Goal: Task Accomplishment & Management: Complete application form

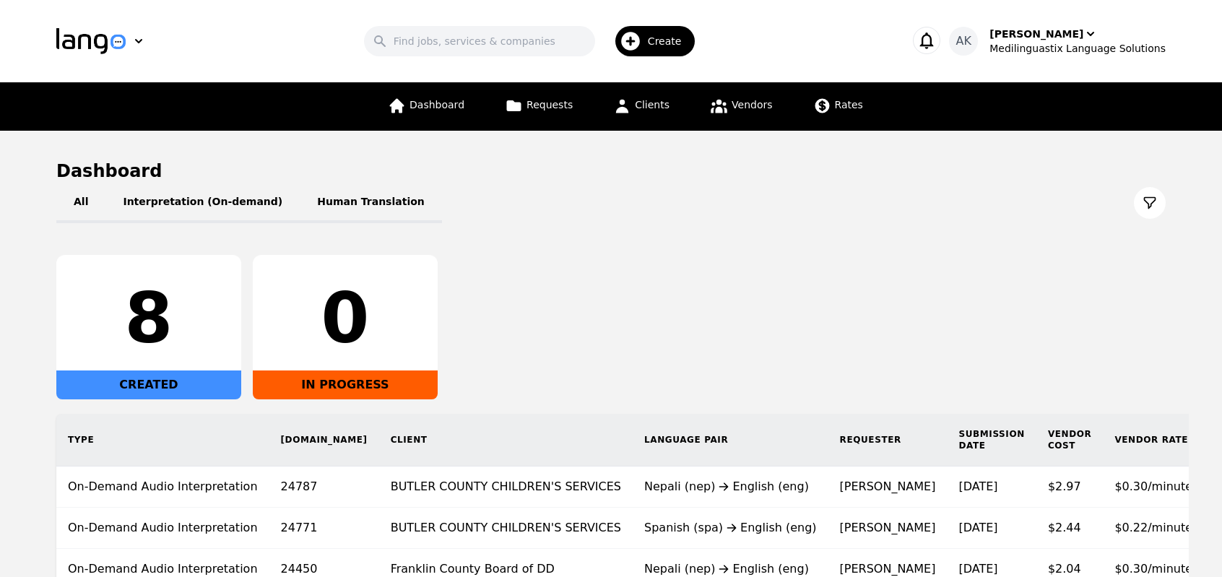
click at [660, 31] on div "Create" at bounding box center [655, 41] width 80 height 30
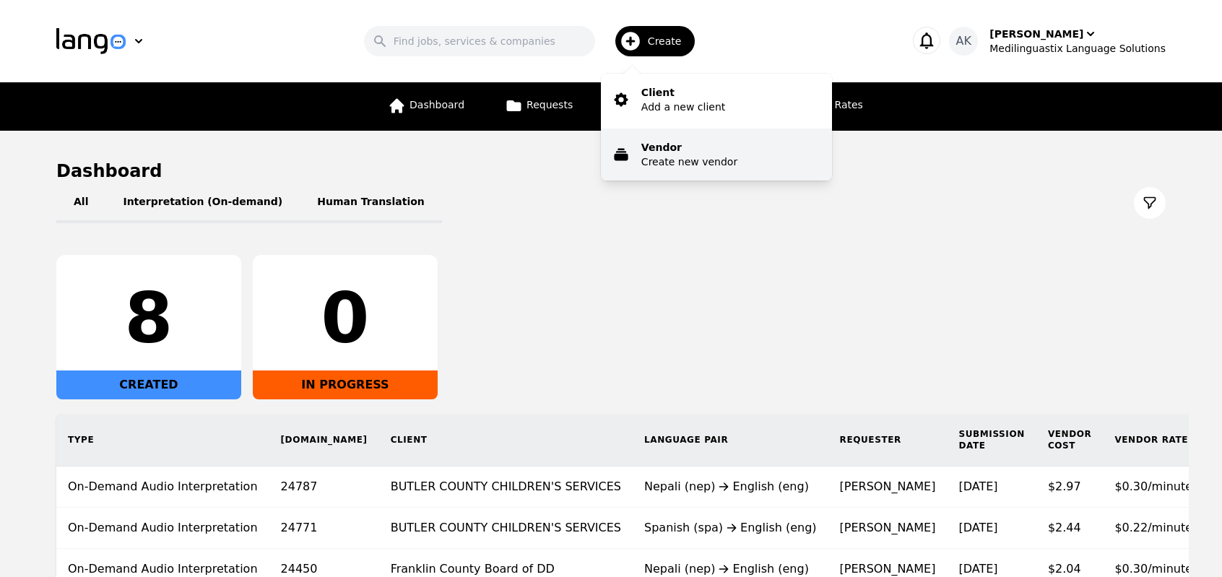
click at [664, 152] on p "Vendor" at bounding box center [689, 147] width 96 height 14
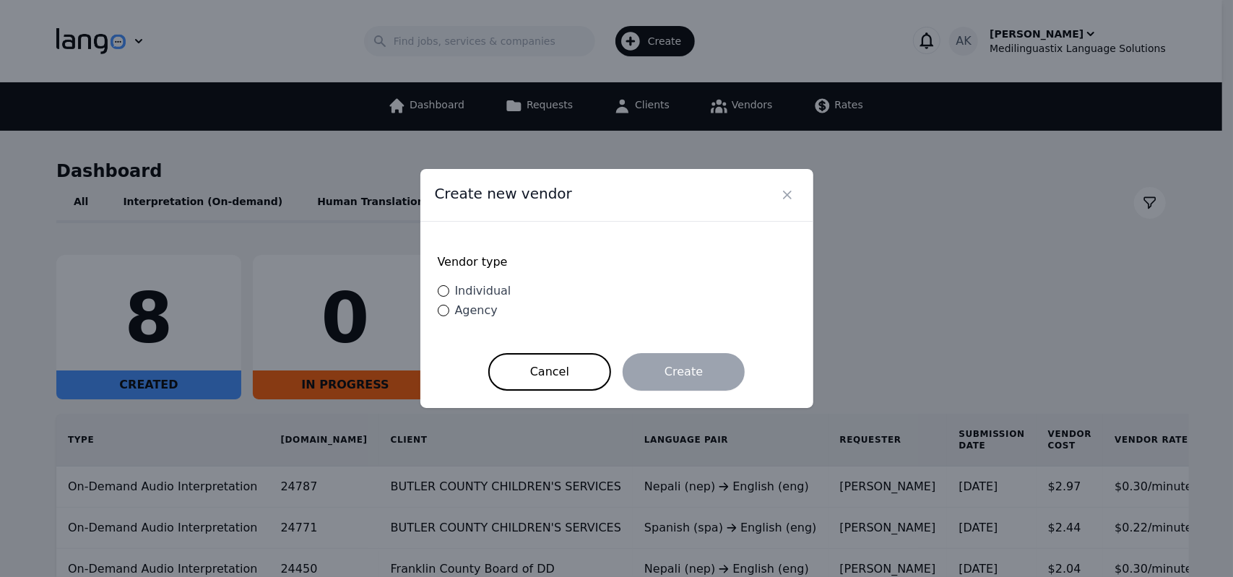
click at [449, 290] on div "Individual" at bounding box center [480, 290] width 62 height 17
click at [449, 290] on input "Individual" at bounding box center [444, 291] width 12 height 12
radio input "true"
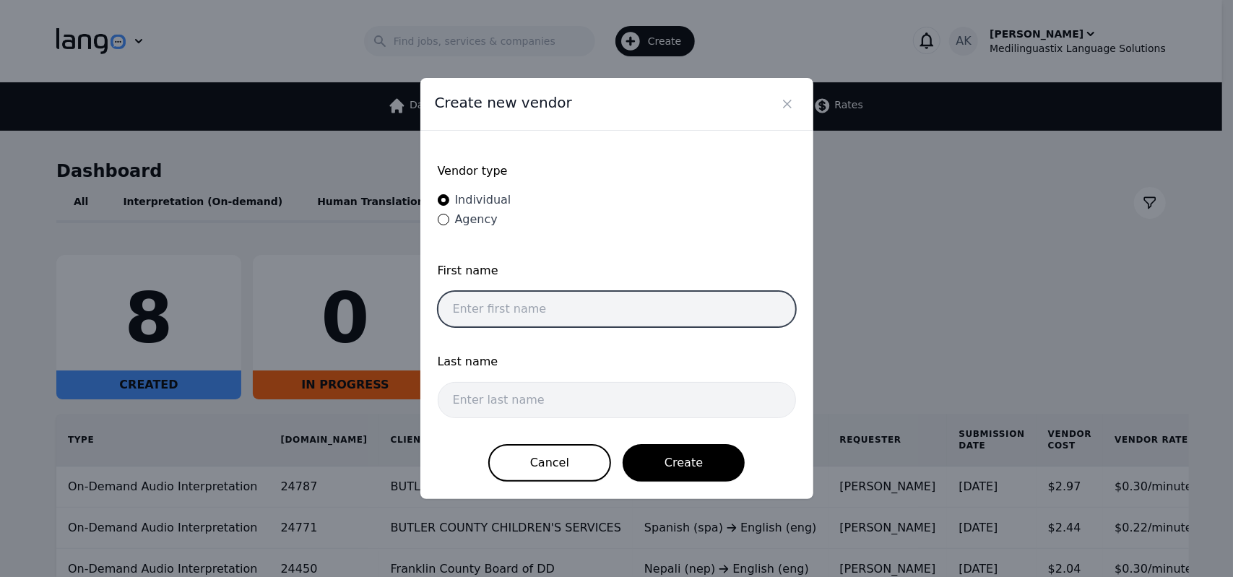
click at [526, 306] on input "text" at bounding box center [617, 309] width 358 height 36
paste input "Eman"
type input "Eman"
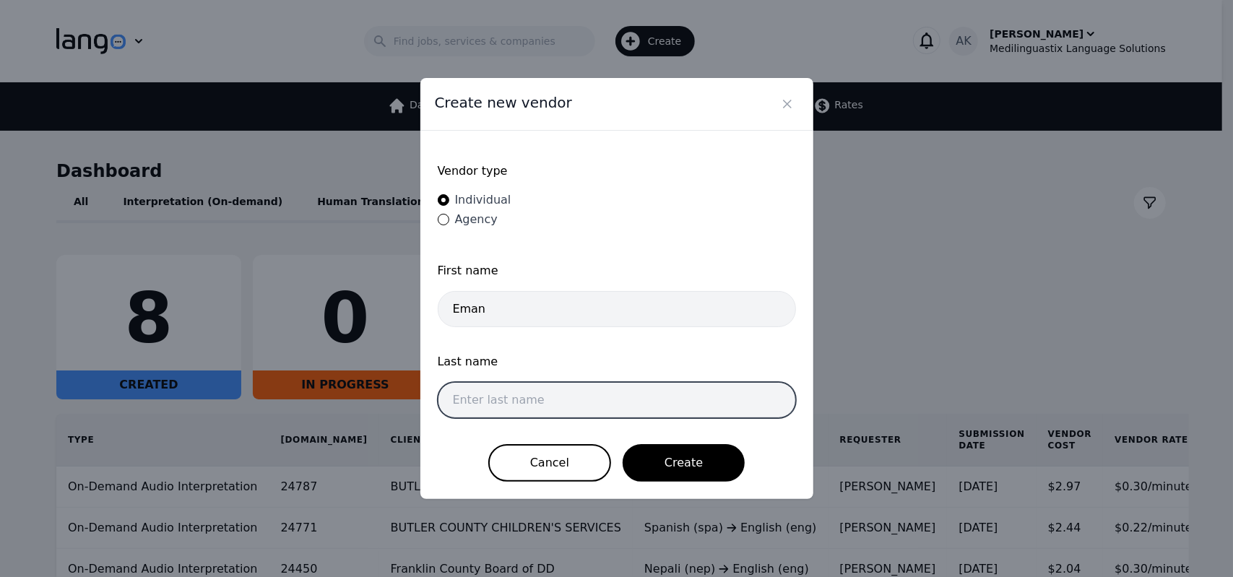
click at [490, 397] on input "text" at bounding box center [617, 400] width 358 height 36
paste input "Alaa"
type input "Alaa"
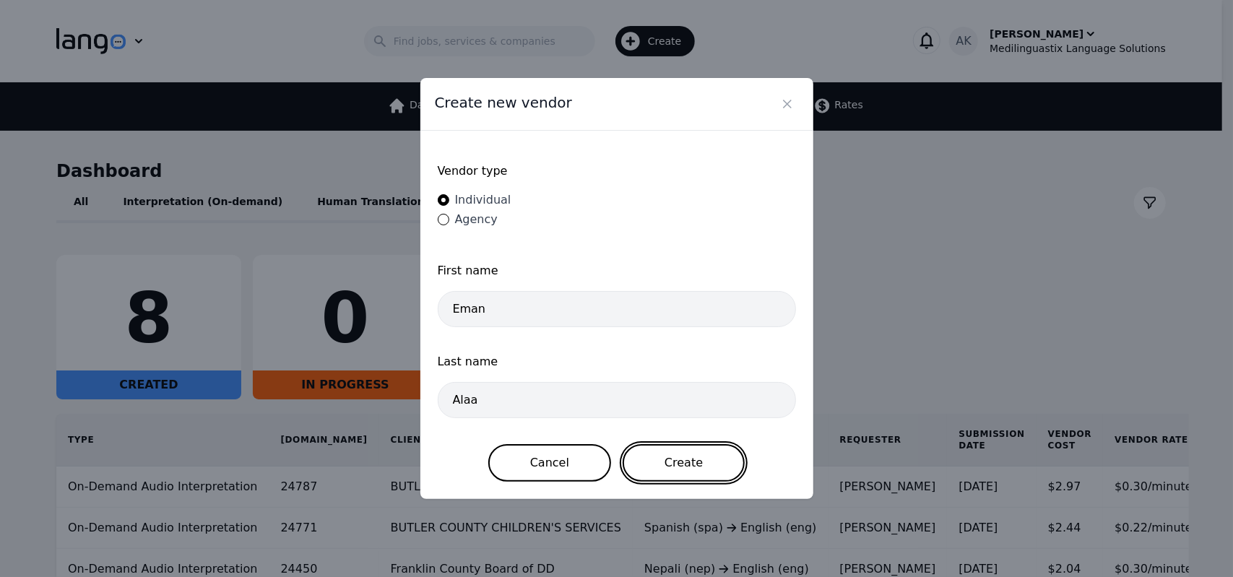
click at [676, 458] on button "Create" at bounding box center [683, 463] width 122 height 38
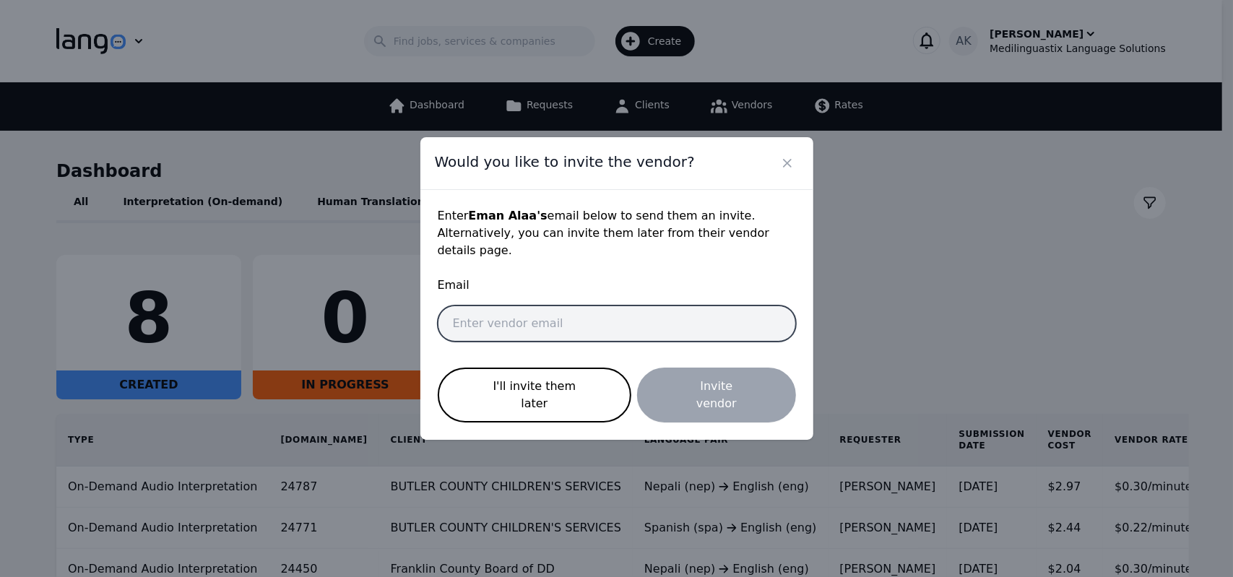
click at [507, 328] on input "email" at bounding box center [617, 323] width 358 height 36
paste input "[EMAIL_ADDRESS][DOMAIN_NAME]"
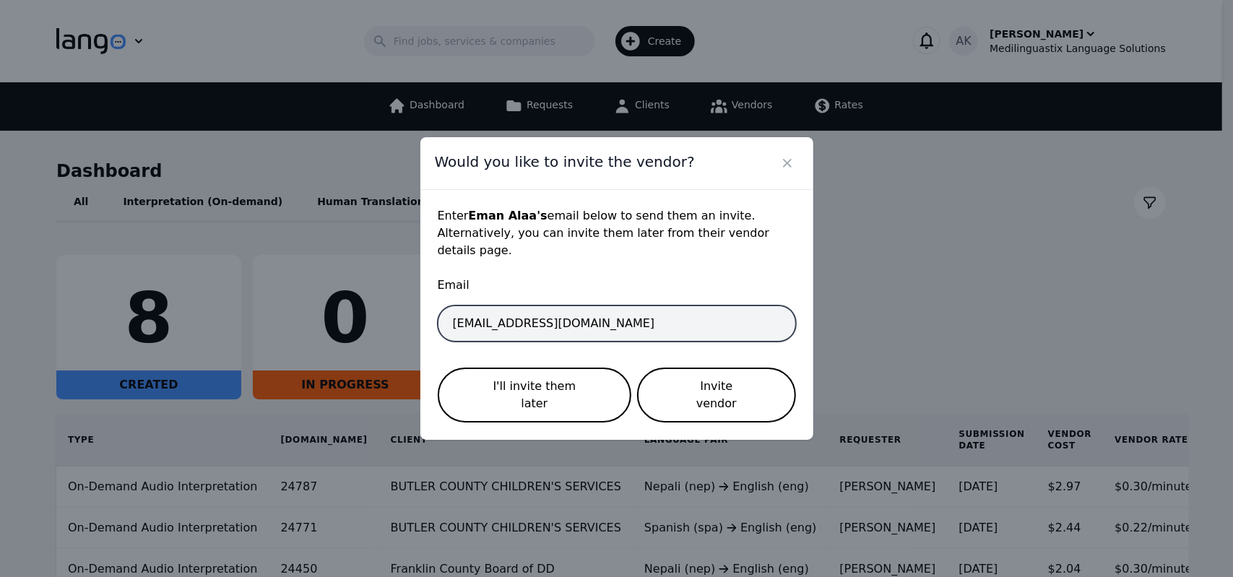
type input "[EMAIL_ADDRESS][DOMAIN_NAME]"
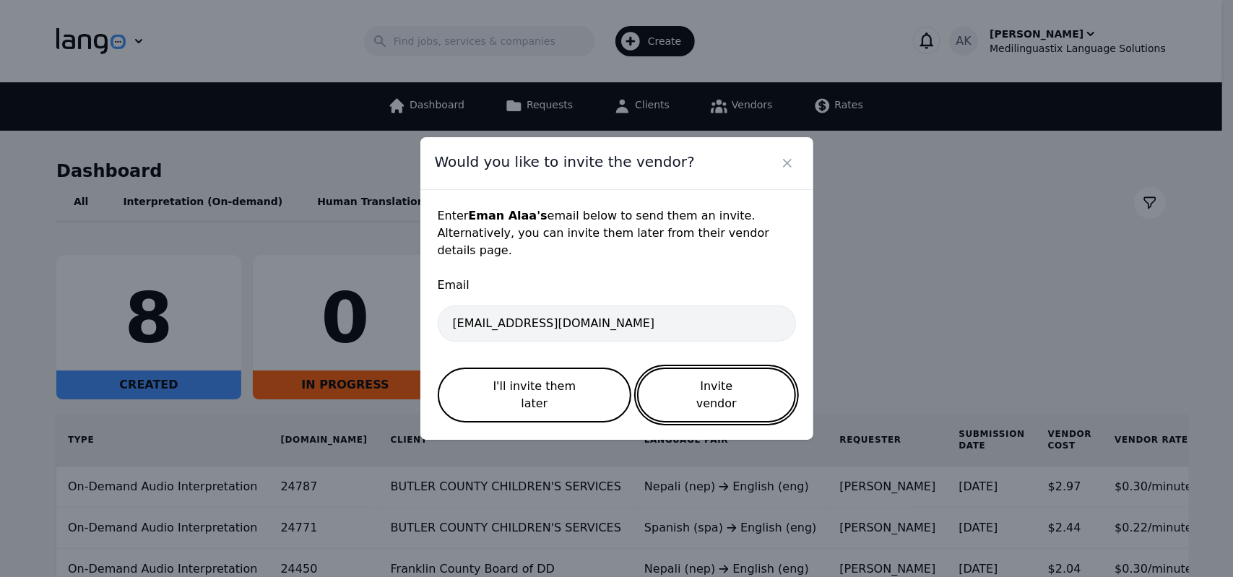
click at [685, 386] on button "Invite vendor" at bounding box center [716, 395] width 158 height 55
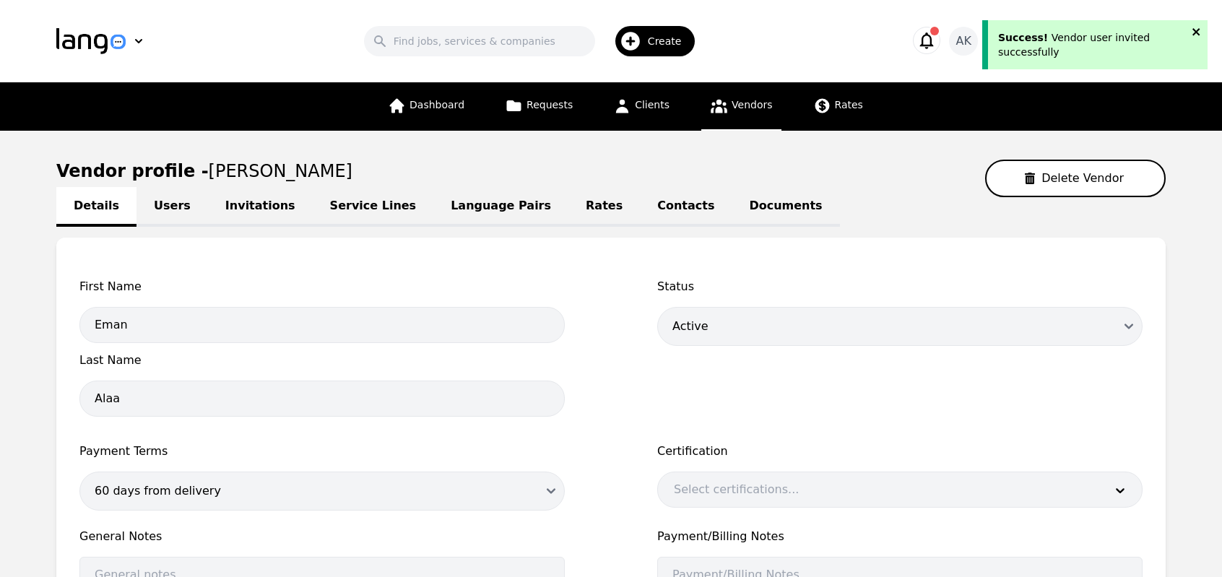
click at [1199, 35] on icon "close" at bounding box center [1195, 31] width 7 height 7
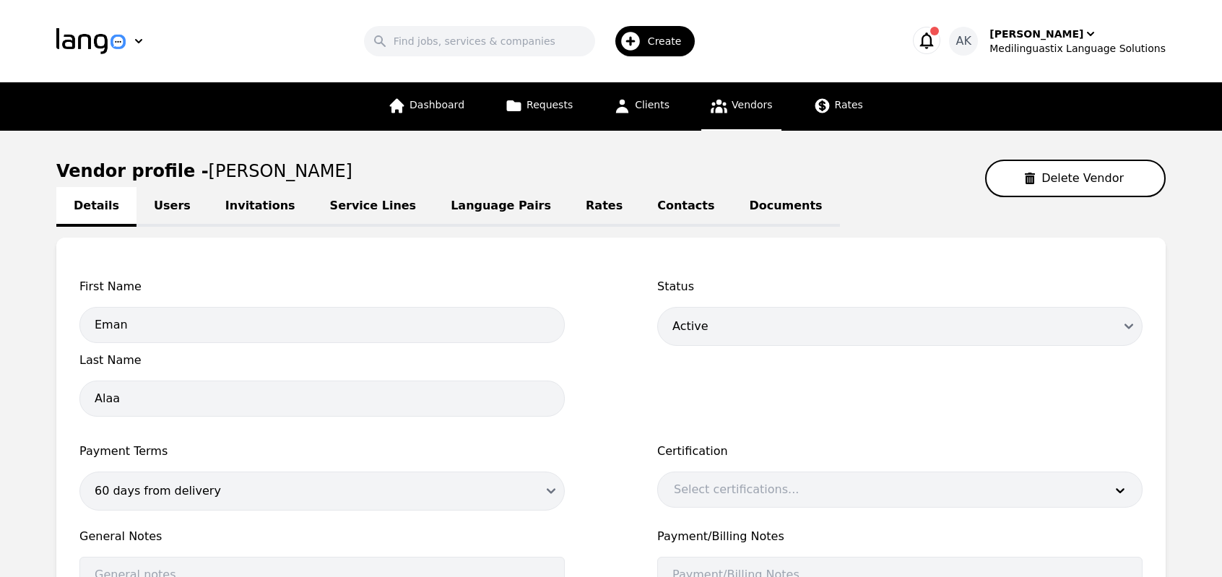
click at [937, 44] on icon "button" at bounding box center [926, 40] width 20 height 20
click at [711, 108] on icon at bounding box center [719, 107] width 17 height 14
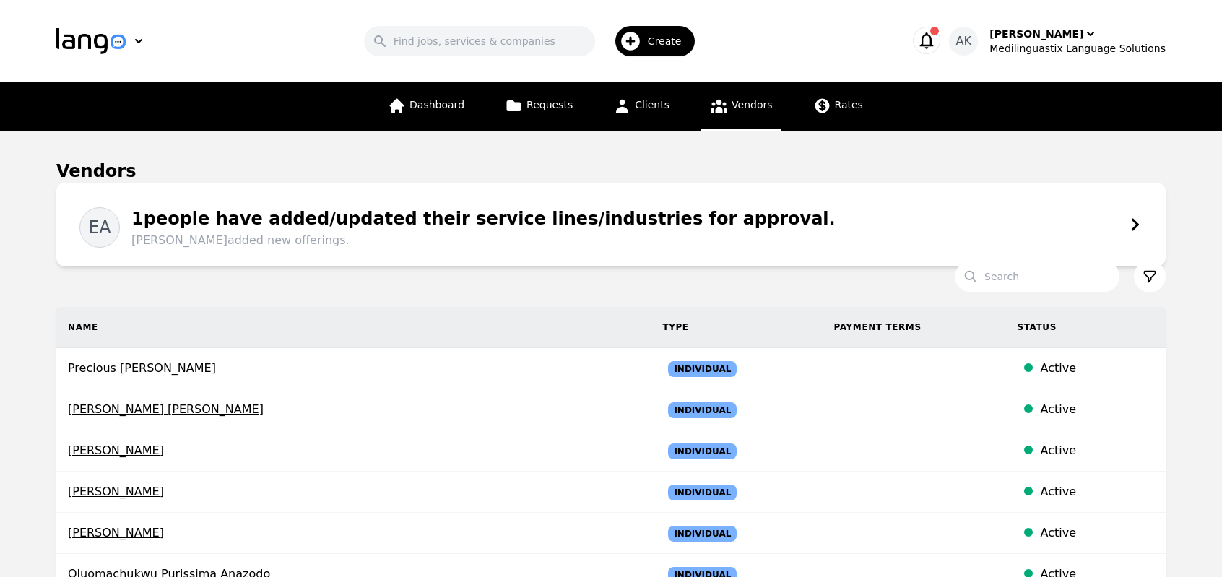
click at [327, 227] on div "1 people have added/updated their service lines/industries for approval. Eman A…" at bounding box center [478, 227] width 716 height 43
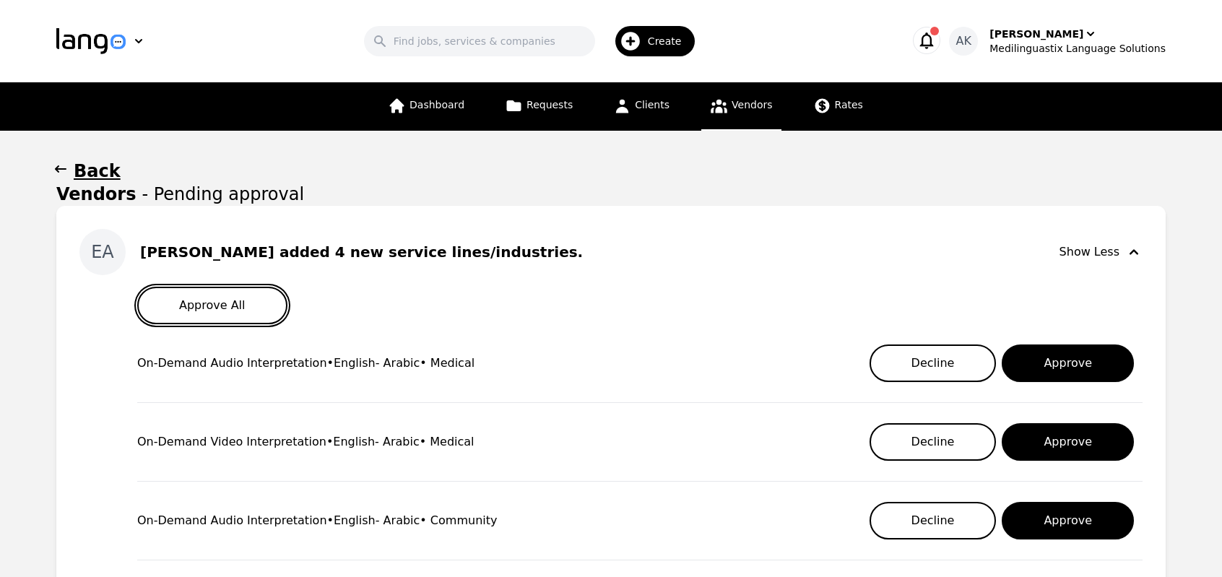
click at [224, 311] on button "Approve All" at bounding box center [212, 306] width 150 height 38
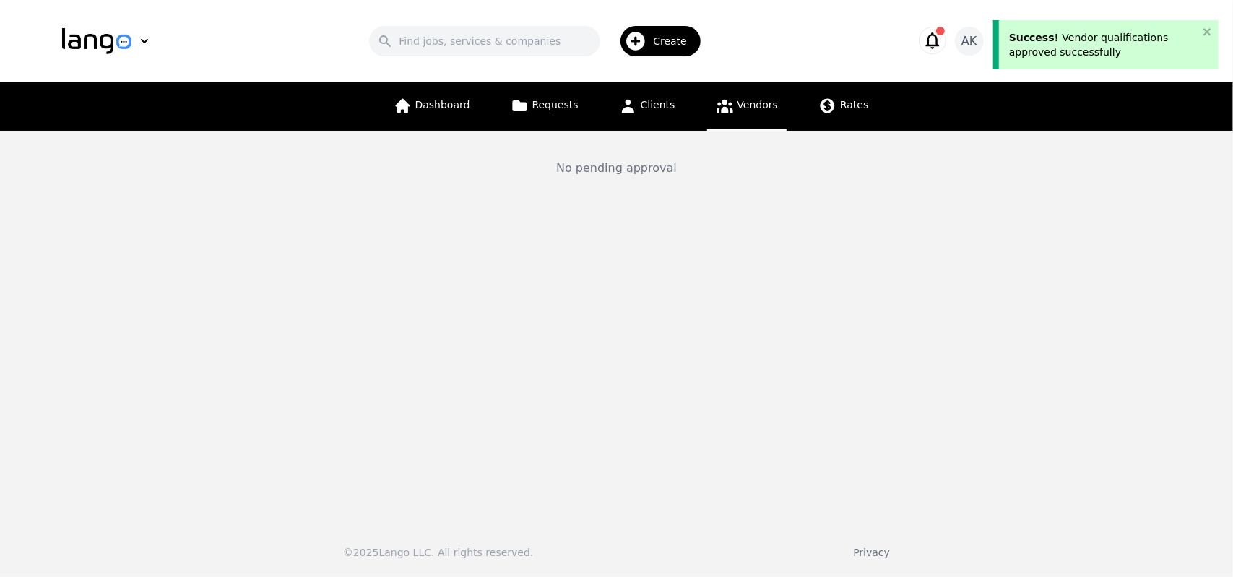
click at [647, 47] on icon "button" at bounding box center [635, 41] width 23 height 23
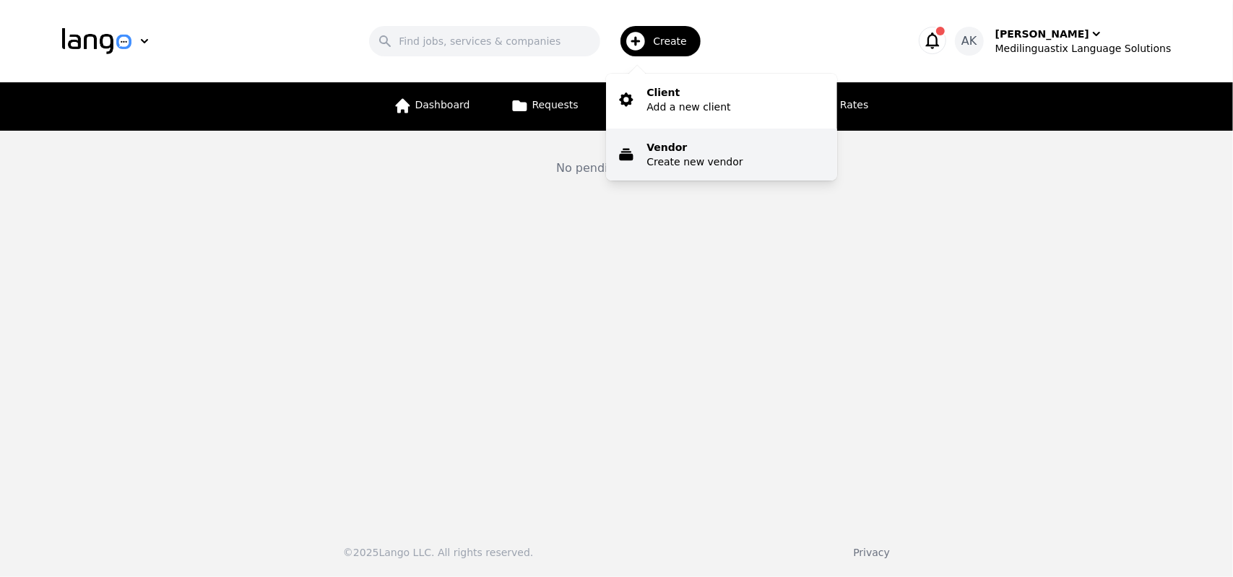
click at [661, 141] on p "Vendor" at bounding box center [694, 147] width 96 height 14
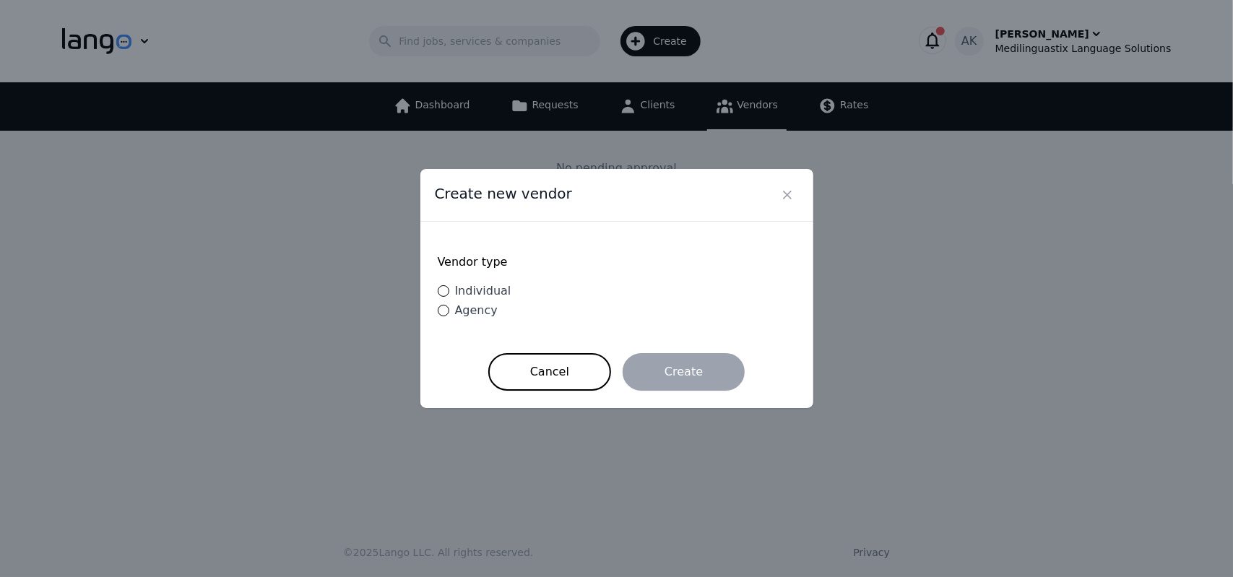
click at [477, 289] on span "Individual" at bounding box center [483, 291] width 56 height 14
click at [449, 289] on input "Individual" at bounding box center [444, 291] width 12 height 12
radio input "true"
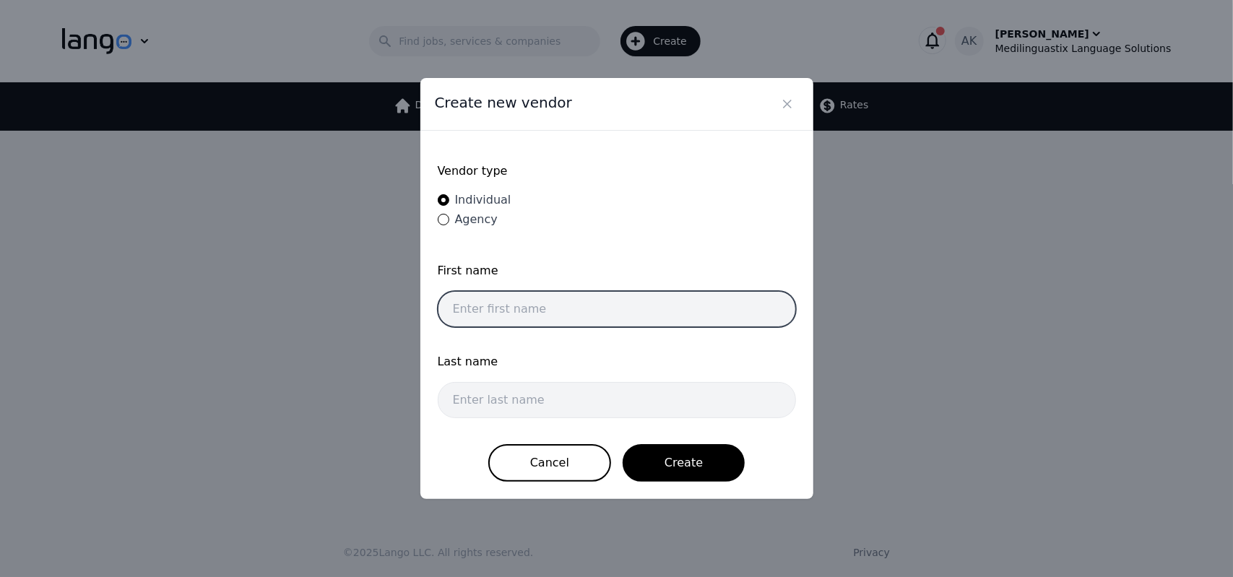
click at [488, 305] on input "text" at bounding box center [617, 309] width 358 height 36
paste input "[PERSON_NAME]"
type input "[PERSON_NAME]"
drag, startPoint x: 534, startPoint y: 310, endPoint x: 415, endPoint y: 310, distance: 119.2
click at [415, 310] on div "Create new vendor Vendor type Individual Agency First name [PERSON_NAME] Last n…" at bounding box center [617, 288] width 416 height 444
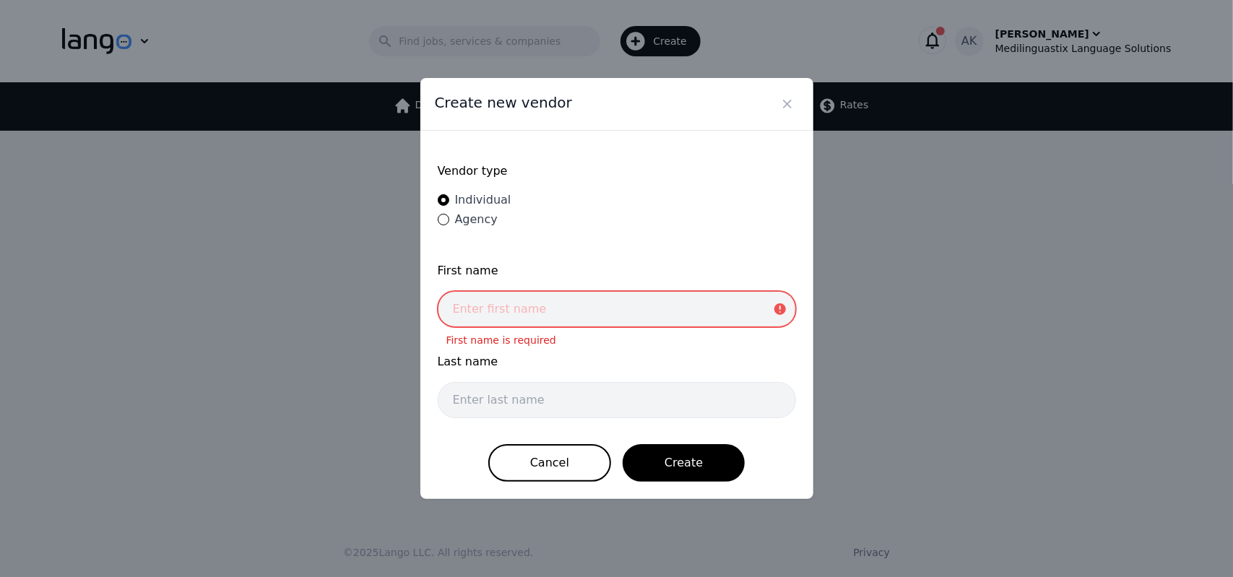
click at [501, 310] on input "text" at bounding box center [617, 309] width 358 height 36
paste input "[PERSON_NAME]"
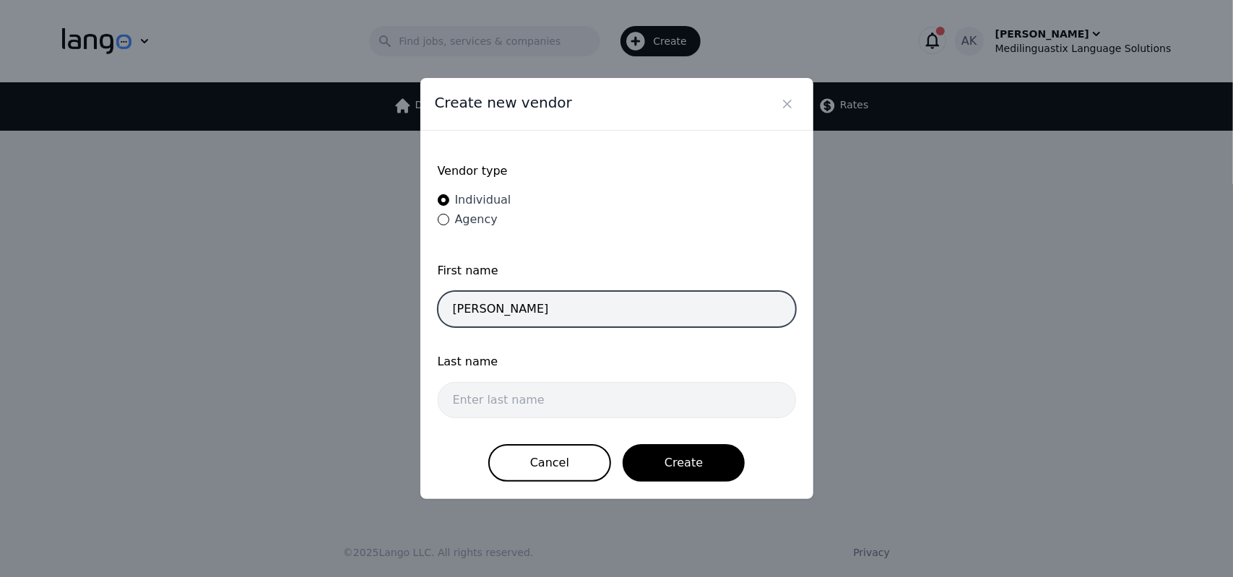
type input "[PERSON_NAME]"
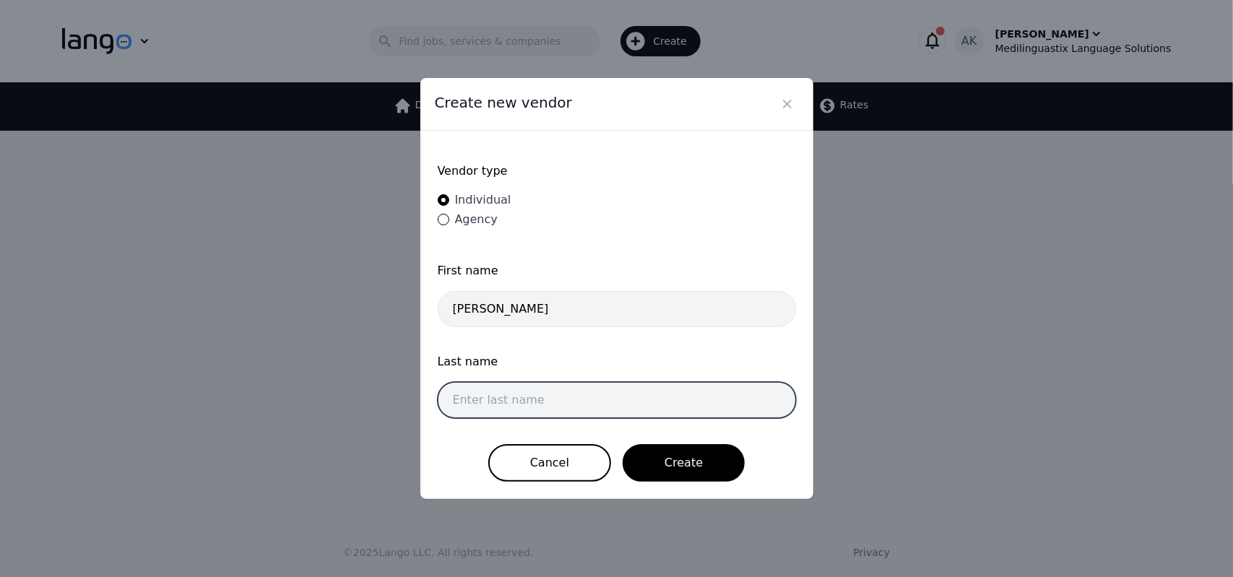
click at [494, 403] on input "text" at bounding box center [617, 400] width 358 height 36
paste input "[PERSON_NAME]"
type input "[PERSON_NAME]"
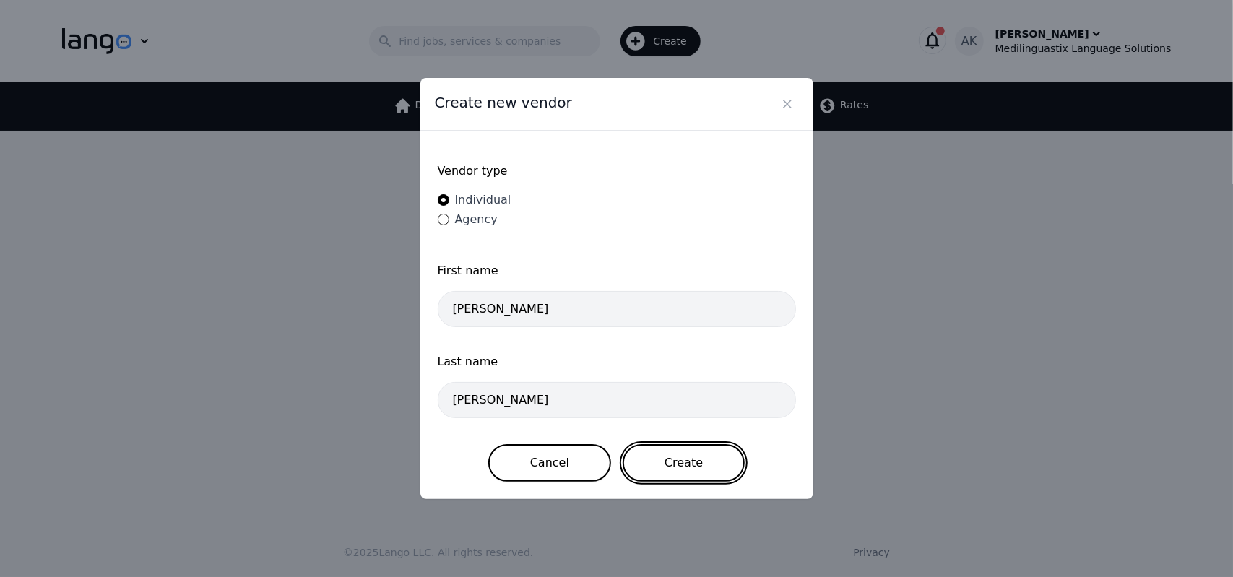
click at [659, 461] on button "Create" at bounding box center [683, 463] width 122 height 38
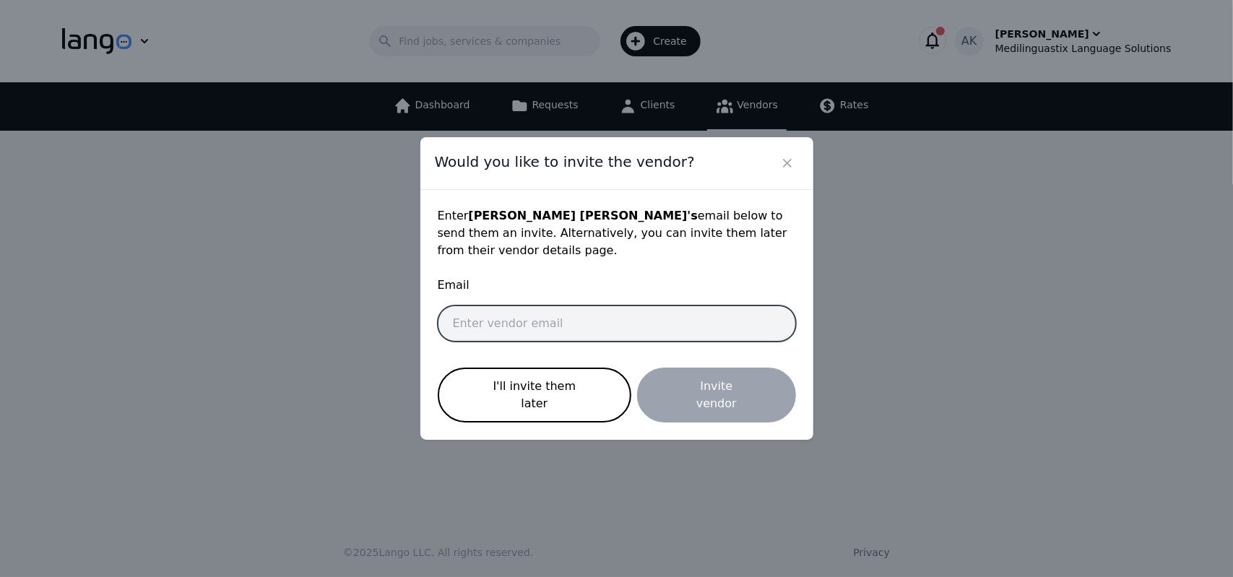
click at [495, 326] on input "email" at bounding box center [617, 323] width 358 height 36
paste input "[EMAIL_ADDRESS][DOMAIN_NAME]"
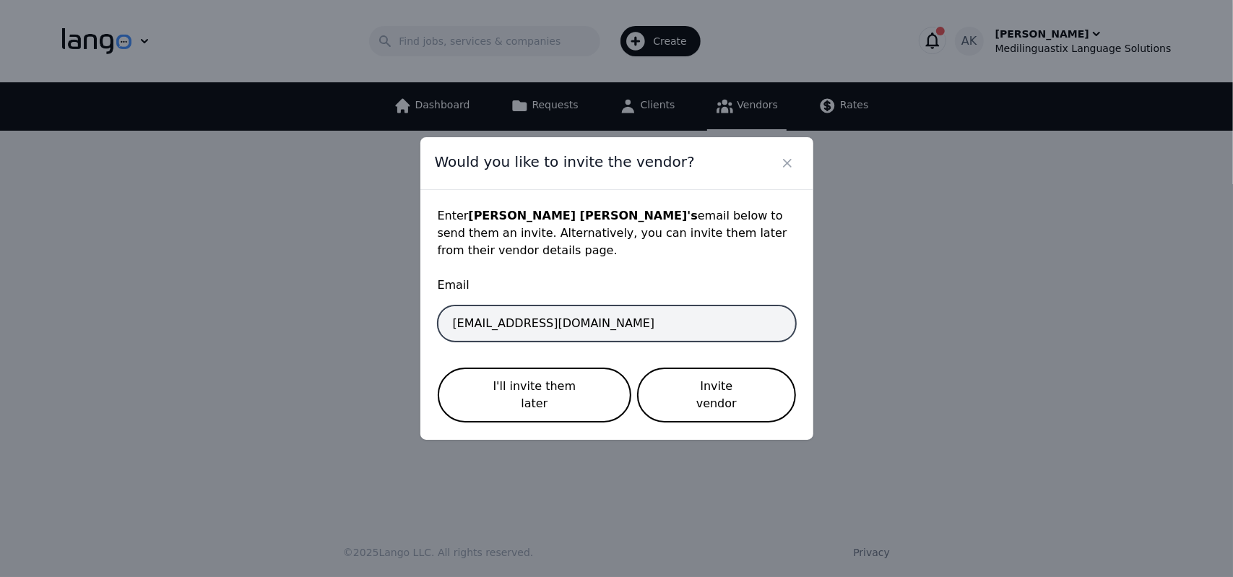
type input "[EMAIL_ADDRESS][DOMAIN_NAME]"
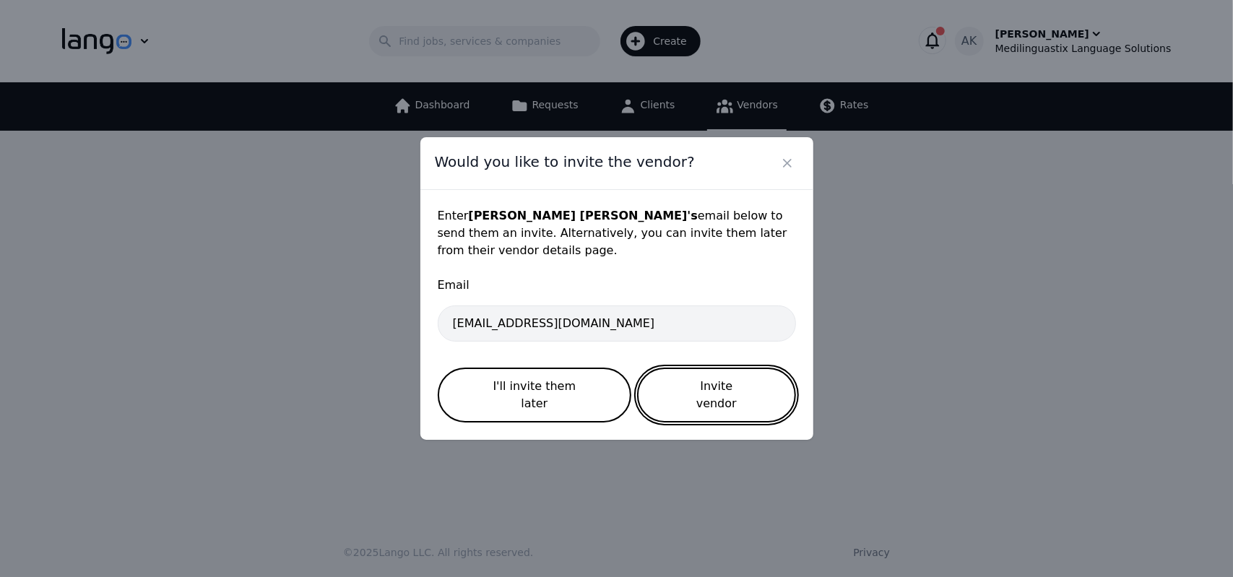
click at [679, 402] on button "Invite vendor" at bounding box center [716, 395] width 158 height 55
